Goal: Information Seeking & Learning: Learn about a topic

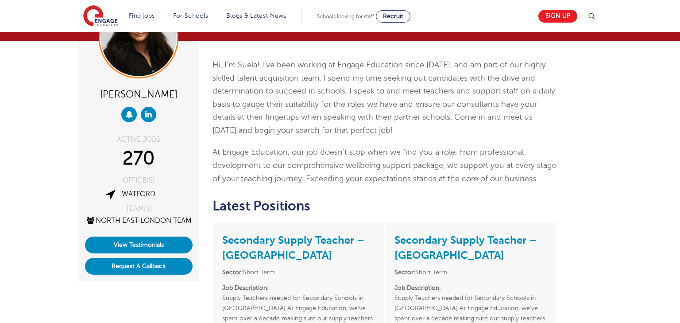
scroll to position [85, 0]
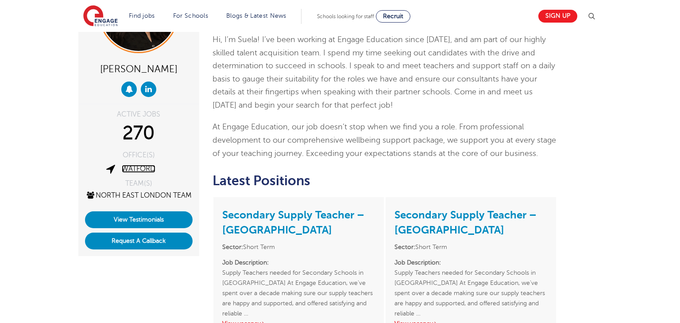
click at [148, 168] on link "Watford" at bounding box center [139, 169] width 34 height 8
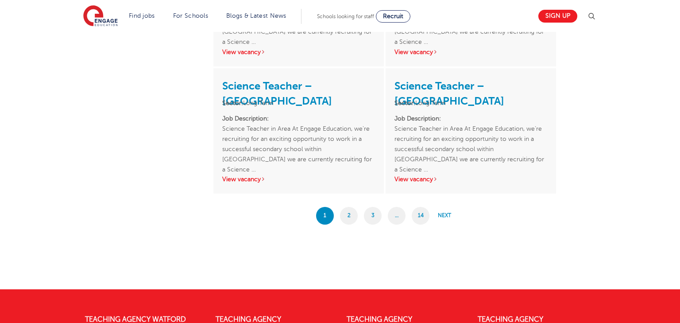
scroll to position [1460, 0]
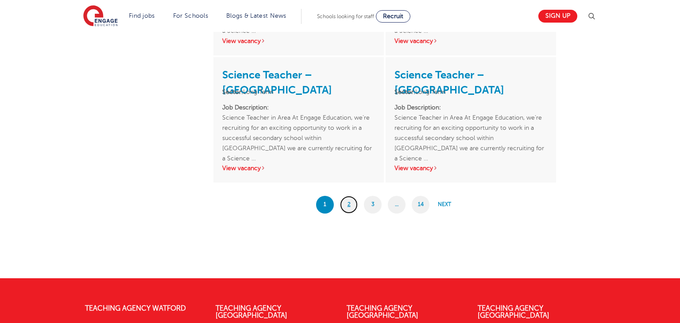
click at [340, 205] on link "2" at bounding box center [349, 205] width 18 height 18
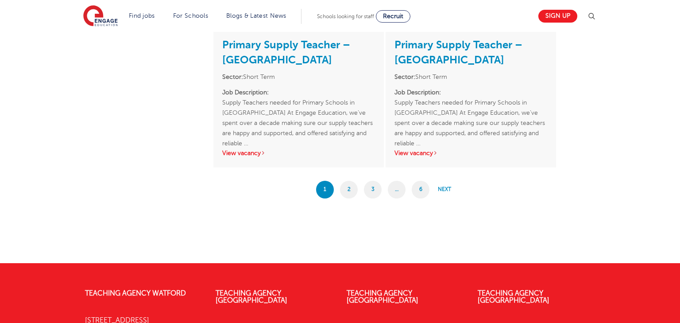
scroll to position [1569, 0]
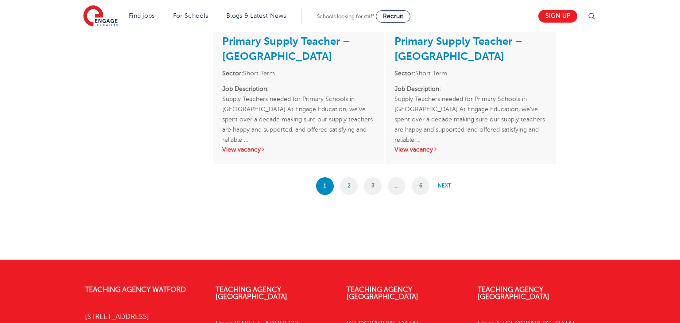
click at [339, 185] on div "1 2 3 … 6 Next" at bounding box center [384, 186] width 345 height 18
click at [342, 185] on link "2" at bounding box center [349, 186] width 18 height 18
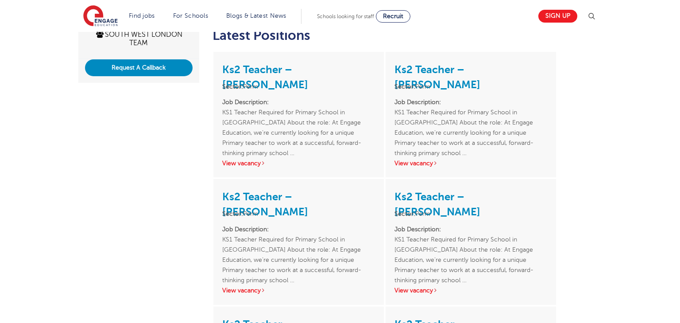
scroll to position [230, 0]
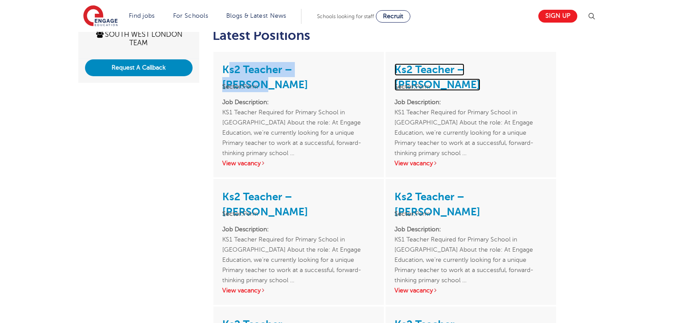
click at [439, 73] on link "Ks2 Teacher – Sutton" at bounding box center [437, 76] width 86 height 27
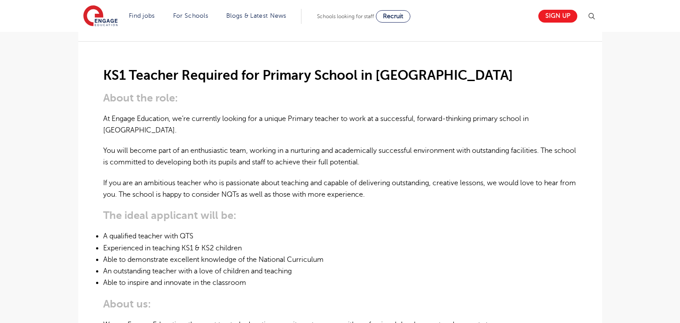
scroll to position [228, 0]
